Goal: Find specific page/section: Find specific page/section

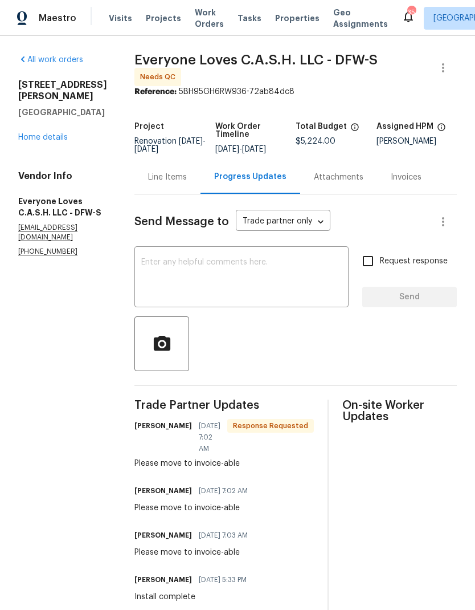
click at [52, 133] on link "Home details" at bounding box center [43, 137] width 50 height 8
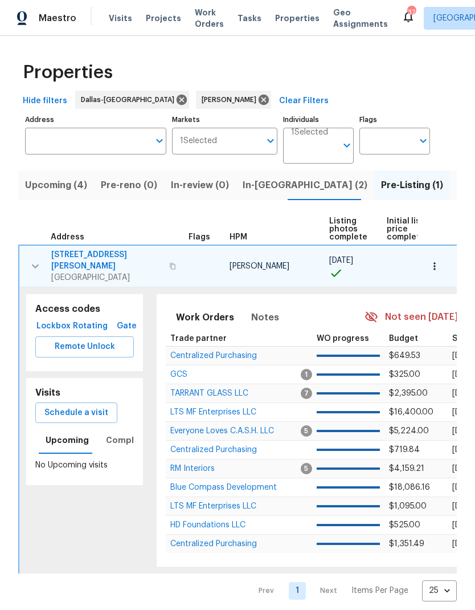
click at [55, 319] on span "Lockbox" at bounding box center [53, 326] width 27 height 14
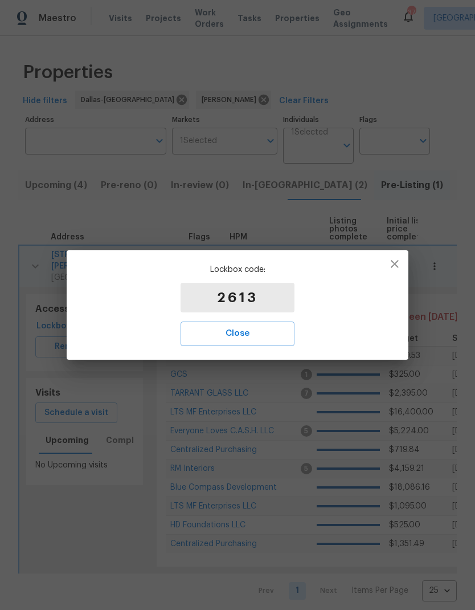
click at [254, 333] on span "Close" at bounding box center [237, 333] width 89 height 15
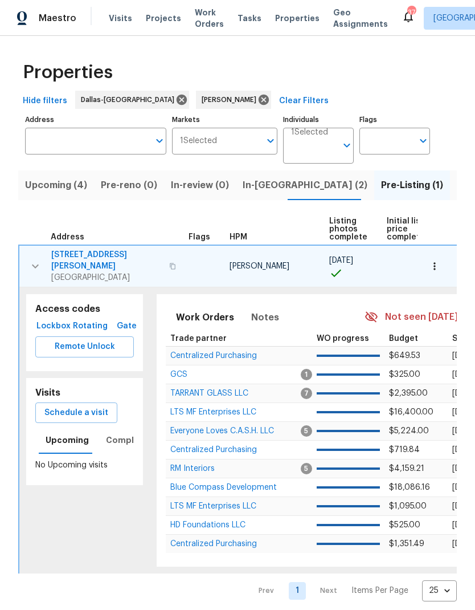
click at [128, 319] on span "Gate" at bounding box center [126, 326] width 27 height 14
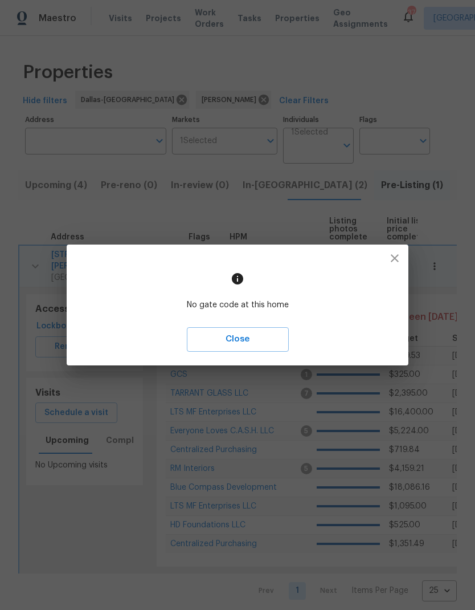
click at [247, 339] on span "Close" at bounding box center [238, 339] width 77 height 15
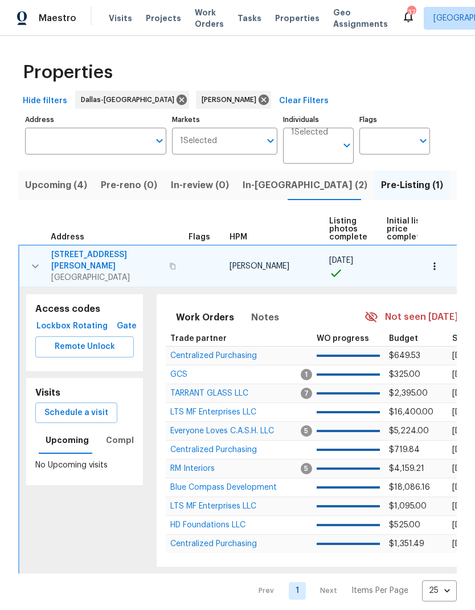
click at [440, 261] on icon "button" at bounding box center [434, 266] width 11 height 11
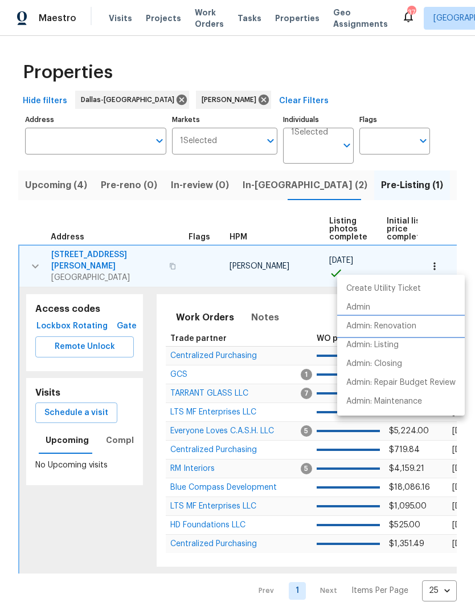
click at [417, 323] on p "Admin: Renovation" at bounding box center [382, 326] width 70 height 12
